Goal: Information Seeking & Learning: Find contact information

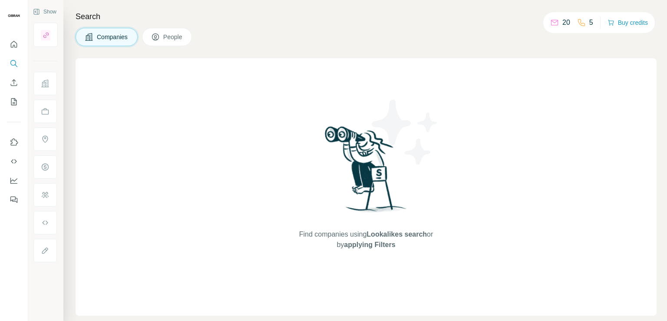
click at [167, 41] on button "People" at bounding box center [167, 37] width 50 height 18
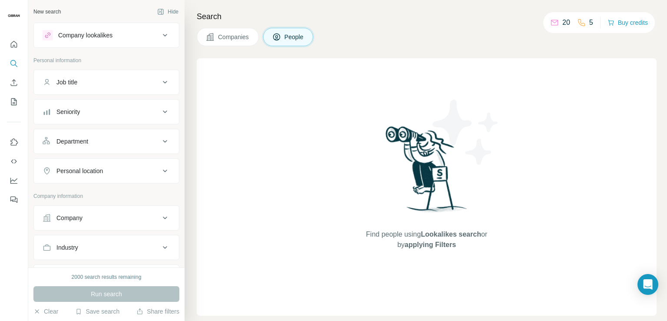
click at [117, 36] on div "Company lookalikes" at bounding box center [101, 35] width 117 height 10
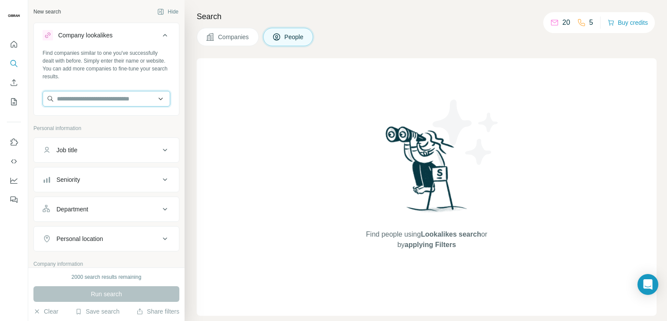
click at [104, 97] on input "text" at bounding box center [107, 99] width 128 height 16
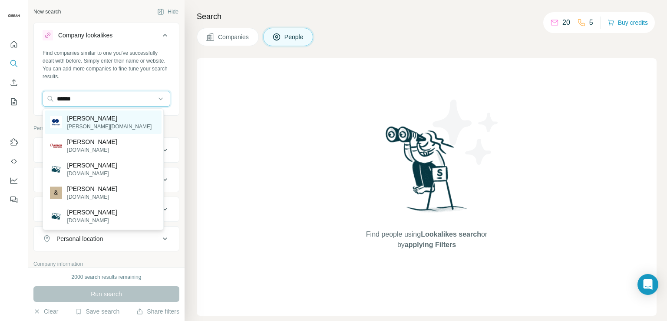
type input "******"
click at [90, 128] on p "[PERSON_NAME][DOMAIN_NAME]" at bounding box center [109, 126] width 85 height 8
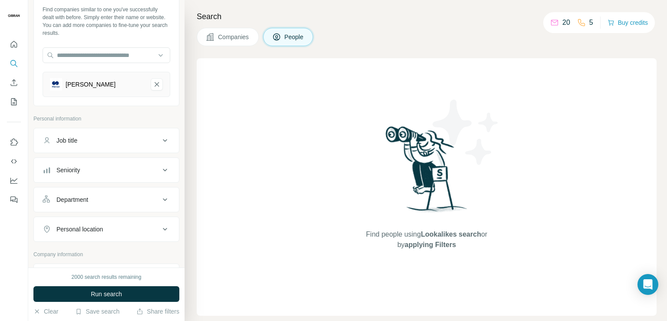
scroll to position [87, 0]
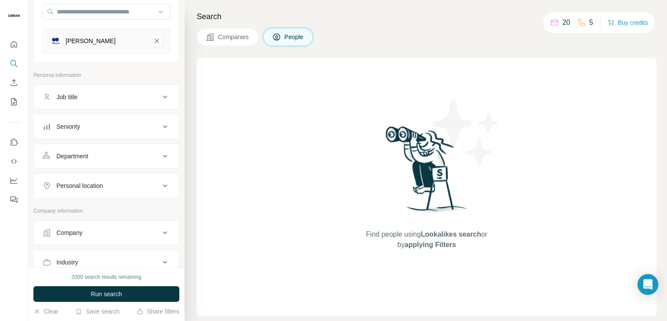
click at [103, 189] on button "Personal location" at bounding box center [106, 185] width 145 height 21
click at [102, 205] on input "text" at bounding box center [107, 207] width 128 height 16
type input "*"
type input "*****"
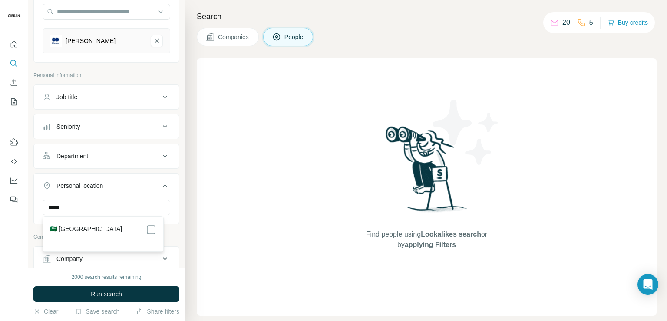
click at [97, 230] on div "🇸🇦 [GEOGRAPHIC_DATA]" at bounding box center [103, 229] width 106 height 10
click at [234, 232] on div "Find people using Lookalikes search or by applying Filters" at bounding box center [427, 186] width 460 height 257
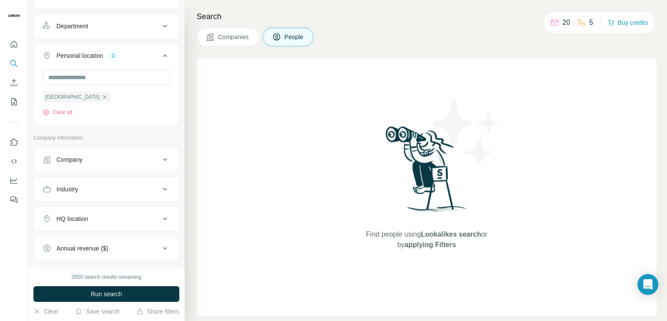
scroll to position [217, 0]
click at [108, 159] on div "Company" at bounding box center [101, 159] width 117 height 9
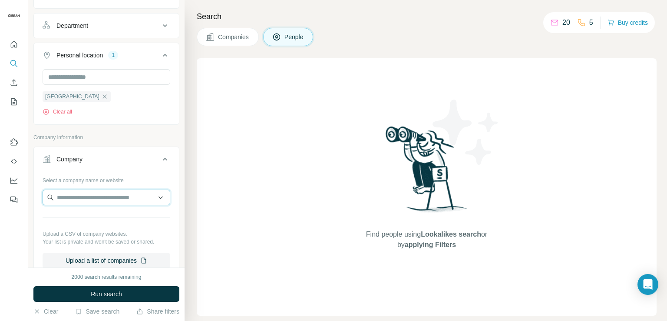
click at [106, 200] on input "text" at bounding box center [107, 197] width 128 height 16
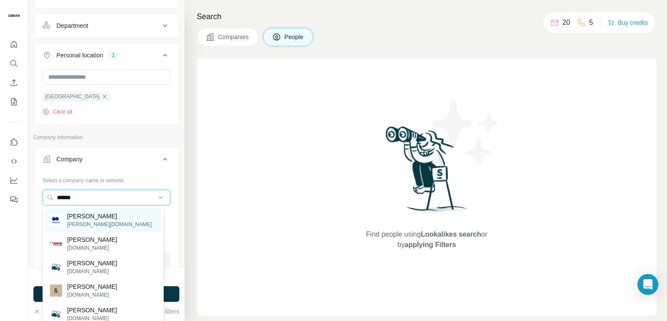
type input "******"
click at [102, 221] on div "[PERSON_NAME] [PERSON_NAME][DOMAIN_NAME]" at bounding box center [103, 219] width 117 height 23
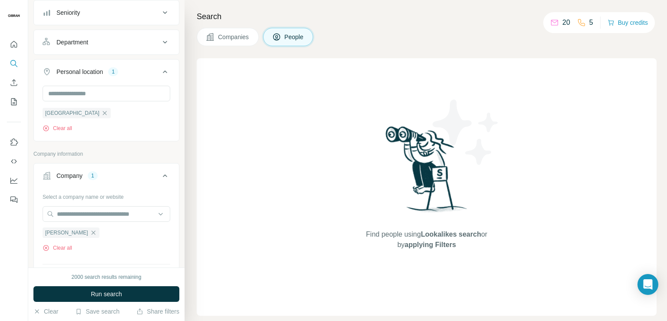
scroll to position [234, 0]
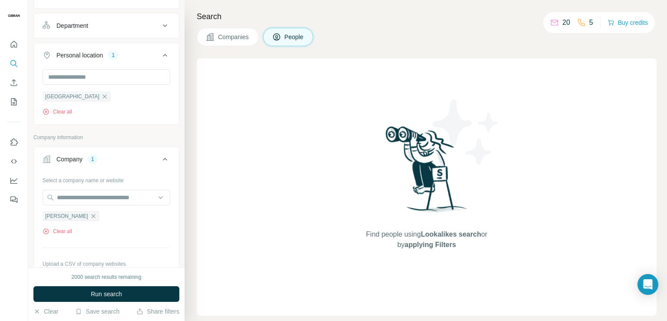
click at [253, 238] on div "Find people using Lookalikes search or by applying Filters" at bounding box center [427, 186] width 460 height 257
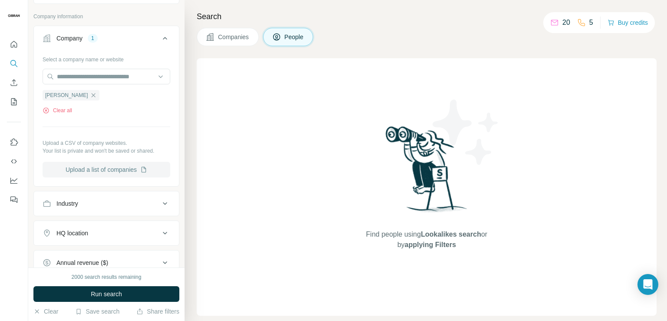
scroll to position [364, 0]
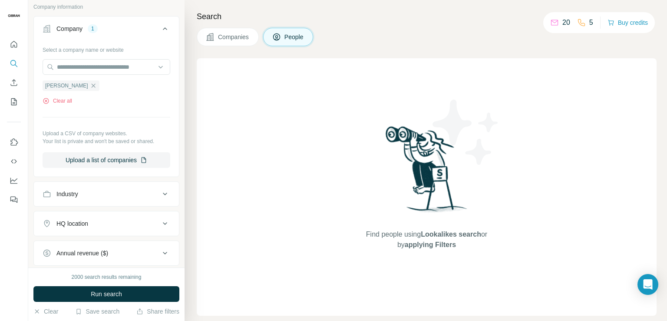
click at [93, 230] on button "HQ location" at bounding box center [106, 223] width 145 height 21
click at [89, 240] on input "text" at bounding box center [107, 245] width 128 height 16
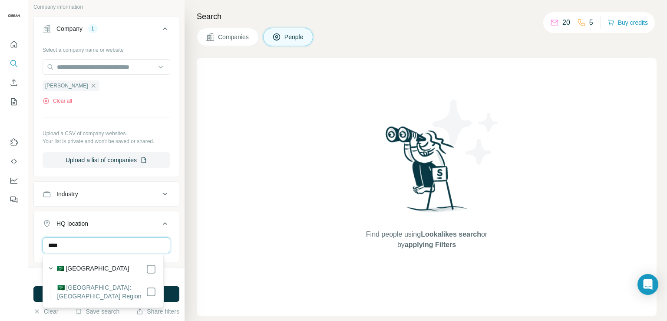
type input "****"
click at [110, 286] on label "🇸🇦 [GEOGRAPHIC_DATA]: [GEOGRAPHIC_DATA] Region" at bounding box center [101, 291] width 89 height 17
click at [247, 267] on div "Find people using Lookalikes search or by applying Filters" at bounding box center [427, 186] width 460 height 257
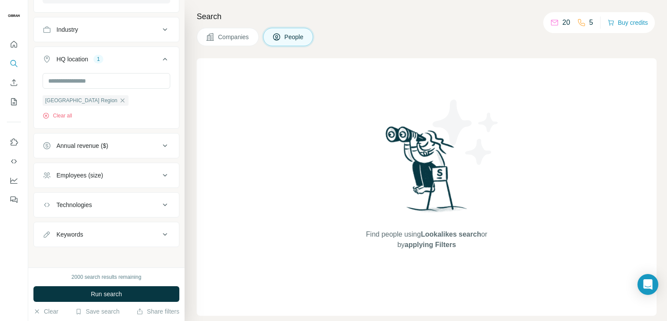
scroll to position [530, 0]
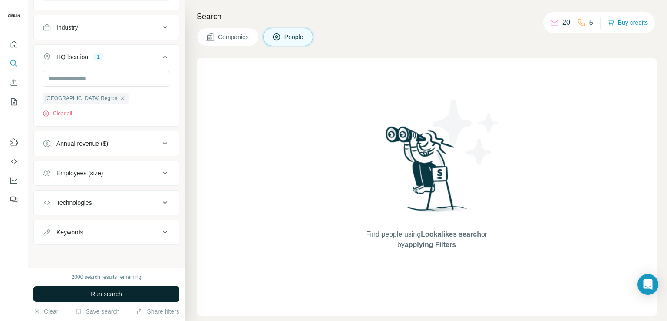
click at [129, 291] on button "Run search" at bounding box center [106, 294] width 146 height 16
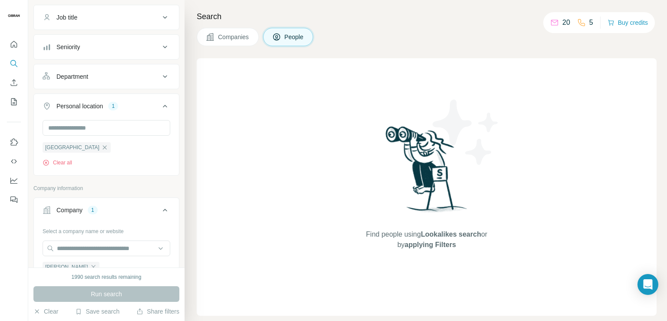
scroll to position [0, 0]
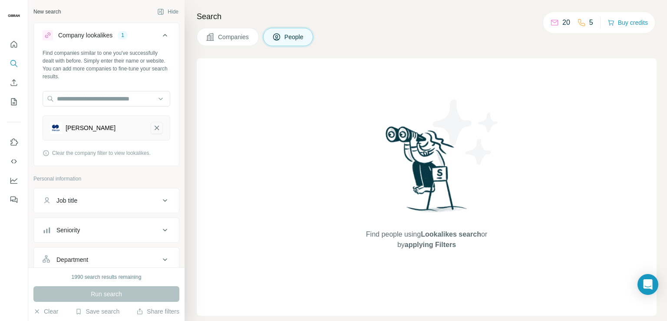
click at [156, 131] on button "Mercer-remove-button" at bounding box center [157, 128] width 12 height 12
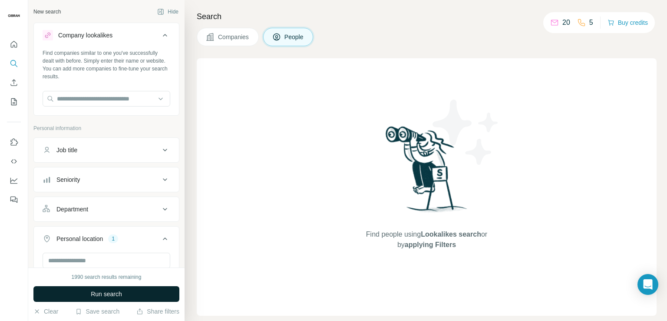
click at [136, 294] on button "Run search" at bounding box center [106, 294] width 146 height 16
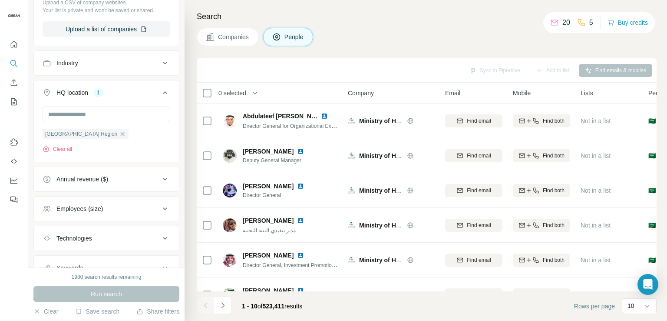
scroll to position [434, 0]
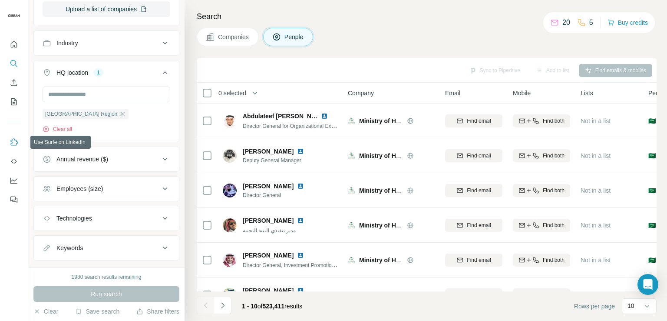
click at [16, 141] on icon "Use Surfe on LinkedIn" at bounding box center [14, 142] width 9 height 9
click at [14, 147] on button "Use Surfe on LinkedIn" at bounding box center [14, 142] width 14 height 16
